Goal: Connect with others: Participate in discussion

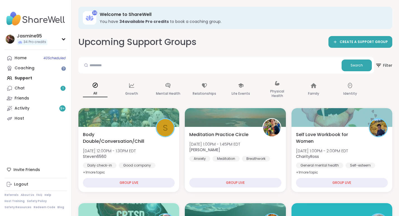
click at [31, 86] on link "Chat 1" at bounding box center [35, 88] width 62 height 10
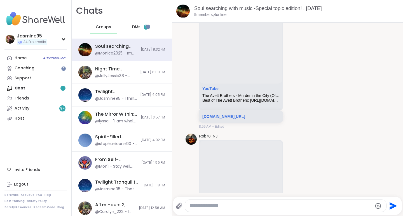
scroll to position [4611, 0]
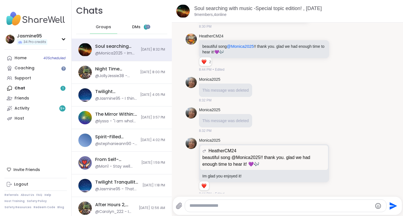
click at [129, 28] on div "DMs 1" at bounding box center [140, 26] width 27 height 13
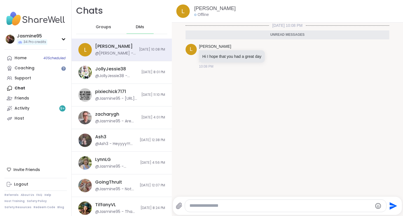
click at [31, 78] on link "Support" at bounding box center [35, 78] width 62 height 10
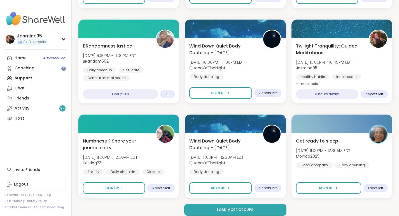
scroll to position [1041, 0]
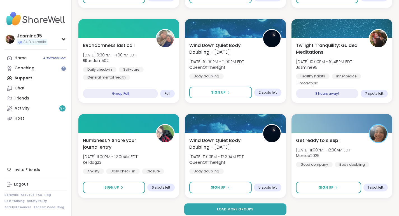
click at [247, 209] on span "Load more groups" at bounding box center [235, 209] width 36 height 5
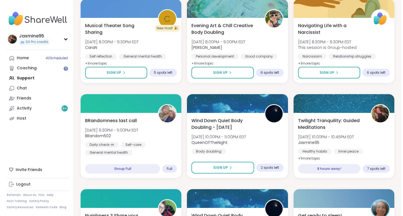
scroll to position [963, 0]
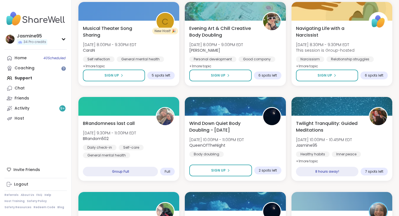
click at [327, 137] on span "[DATE] 10:00PM - 10:45PM EDT" at bounding box center [324, 140] width 56 height 6
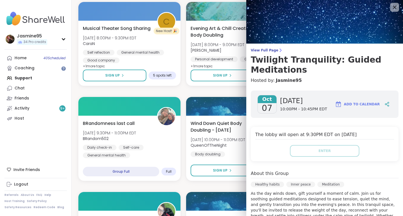
scroll to position [1, 0]
click at [385, 104] on icon at bounding box center [385, 104] width 1 height 1
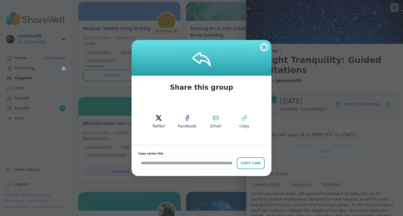
click at [241, 115] on icon at bounding box center [244, 118] width 7 height 7
